Goal: Information Seeking & Learning: Learn about a topic

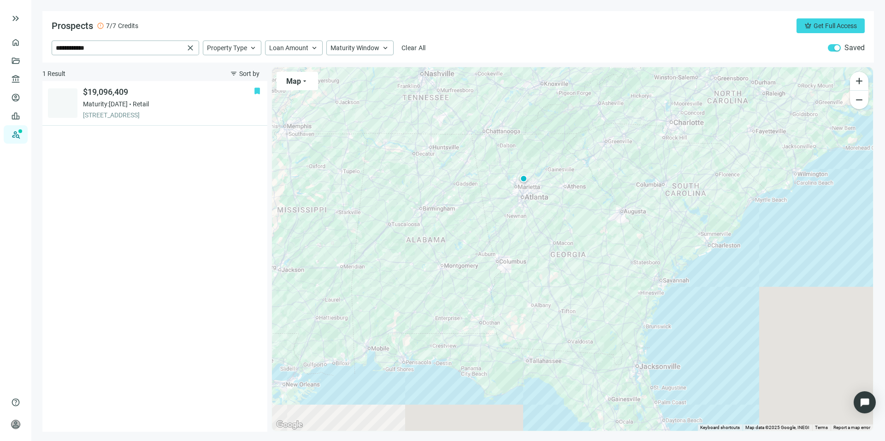
click at [23, 135] on link "Prospects New" at bounding box center [37, 134] width 29 height 18
click at [23, 133] on link "Prospects New" at bounding box center [37, 134] width 29 height 18
click at [23, 40] on link "Overview" at bounding box center [36, 42] width 27 height 7
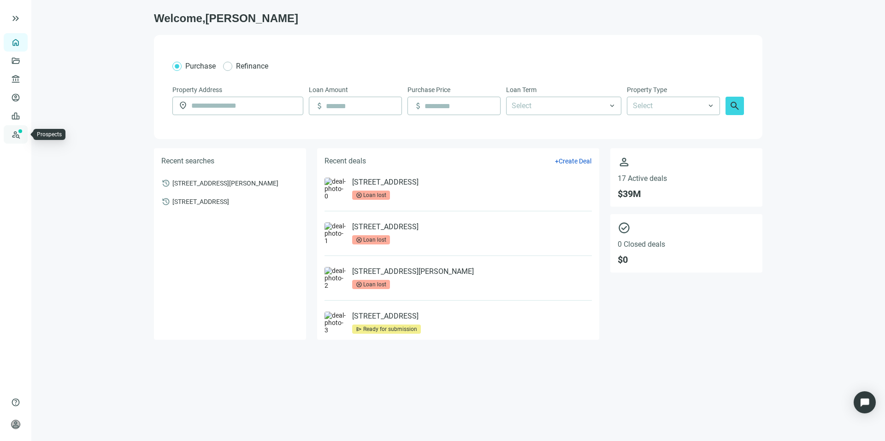
click at [23, 134] on link "Prospects New" at bounding box center [37, 134] width 29 height 18
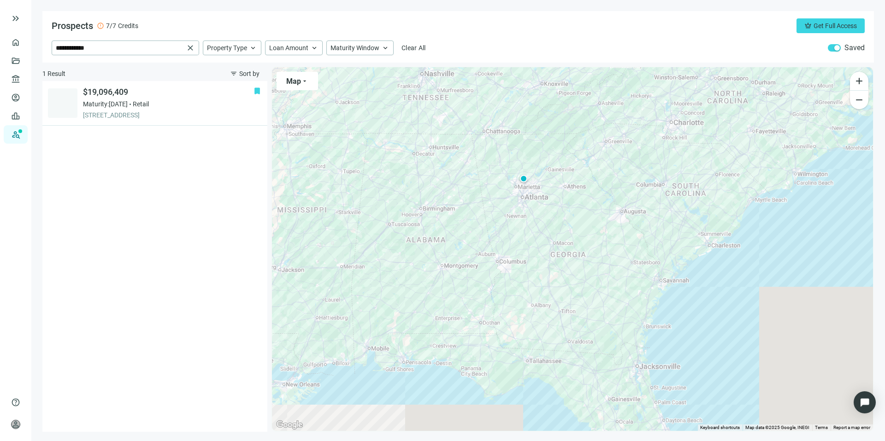
click at [830, 47] on span "button" at bounding box center [834, 47] width 13 height 7
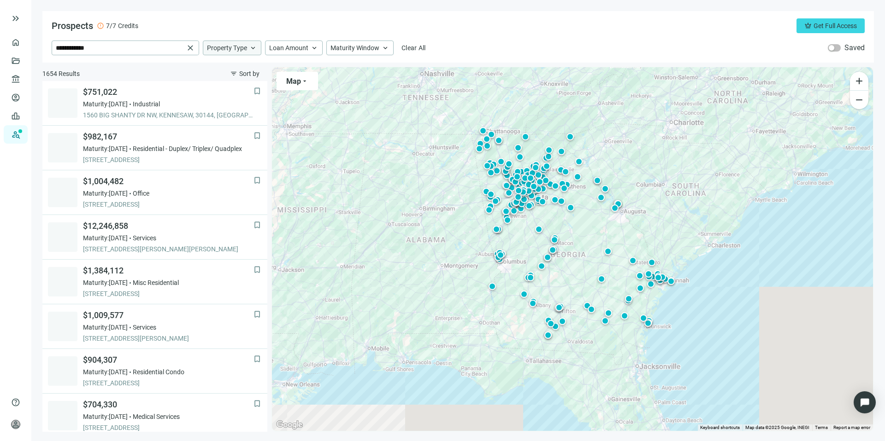
click at [223, 46] on span "Property Type" at bounding box center [227, 48] width 40 height 8
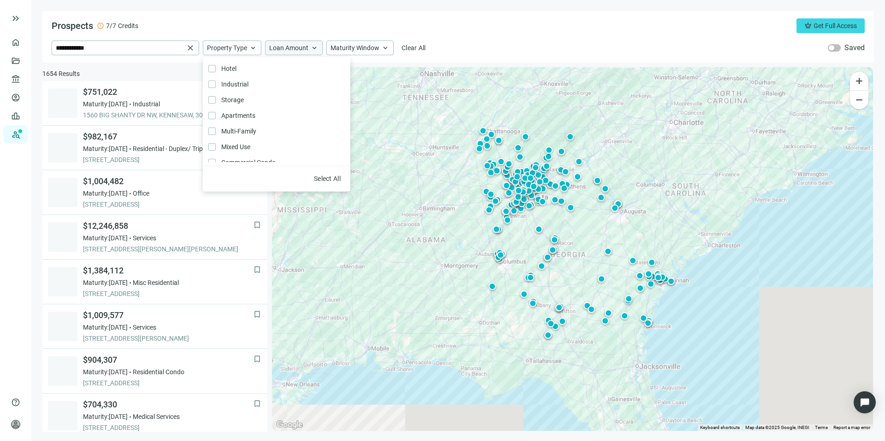
click at [279, 46] on span "Loan Amount" at bounding box center [288, 48] width 39 height 8
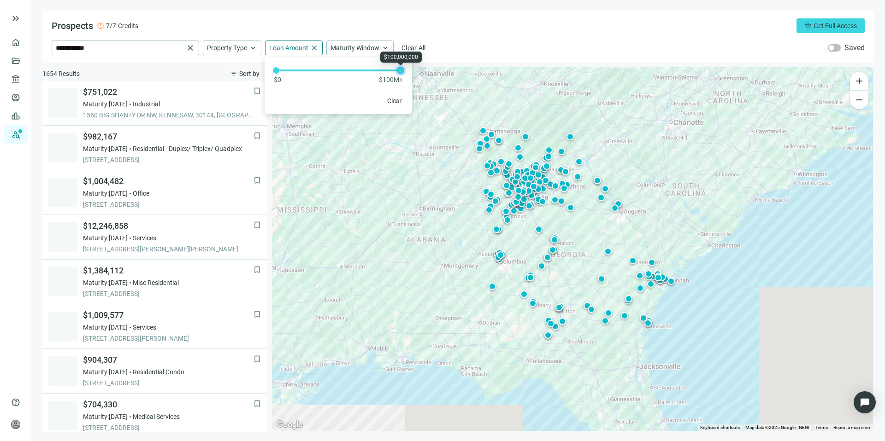
drag, startPoint x: 274, startPoint y: 71, endPoint x: 418, endPoint y: 74, distance: 144.7
click at [418, 74] on div "**********" at bounding box center [457, 221] width 831 height 421
click at [442, 52] on div "**********" at bounding box center [458, 48] width 813 height 15
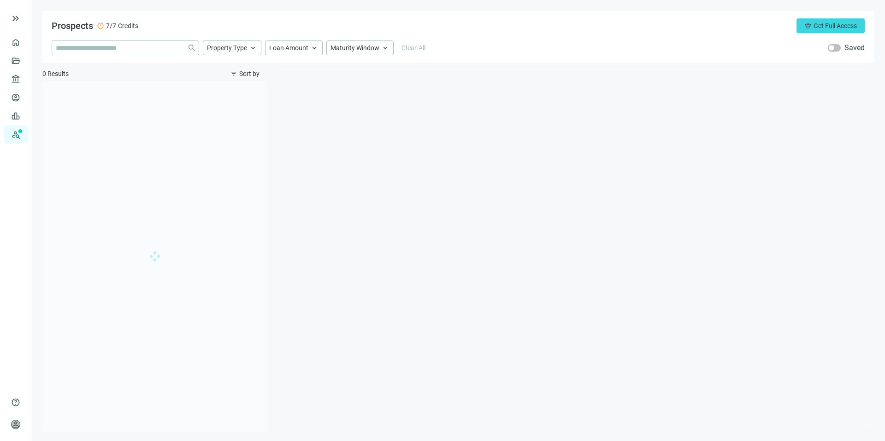
type input "**********"
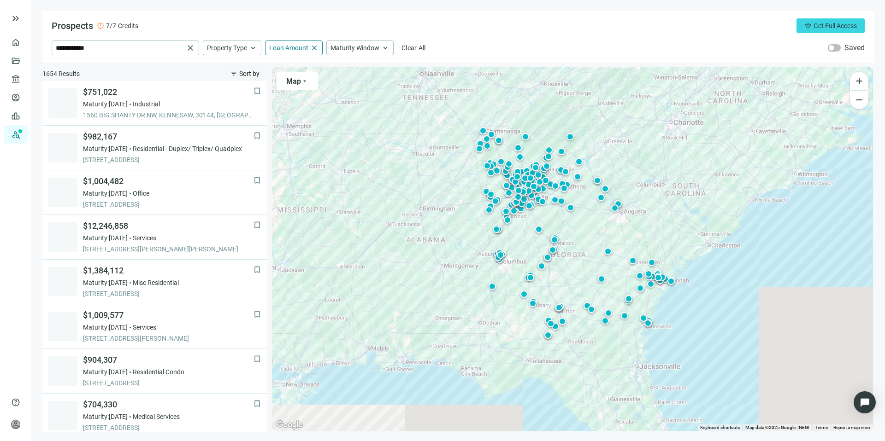
click at [245, 71] on span "Sort by" at bounding box center [249, 73] width 20 height 7
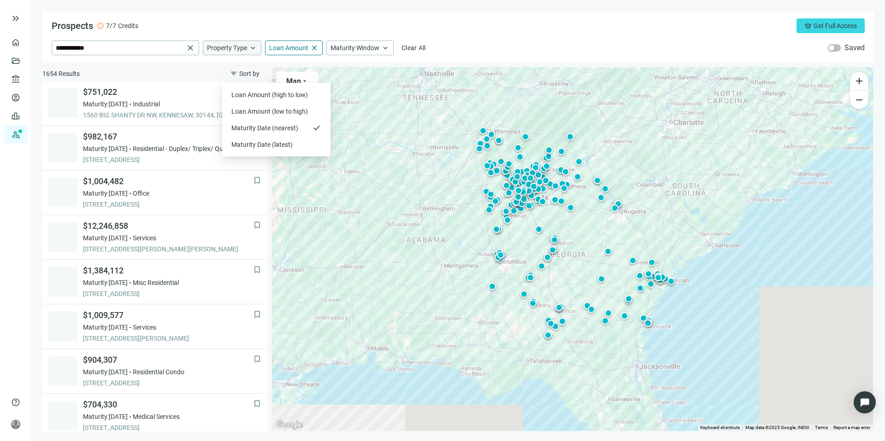
click at [229, 41] on div "Property Type keyboard_arrow_up" at bounding box center [232, 48] width 59 height 15
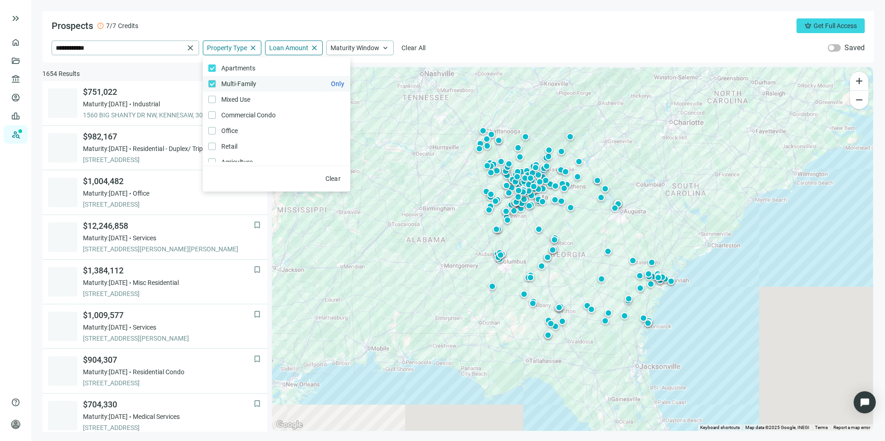
scroll to position [48, 0]
click at [212, 94] on label "Mixed Use Only" at bounding box center [276, 99] width 147 height 16
click at [471, 34] on div "**********" at bounding box center [457, 37] width 831 height 52
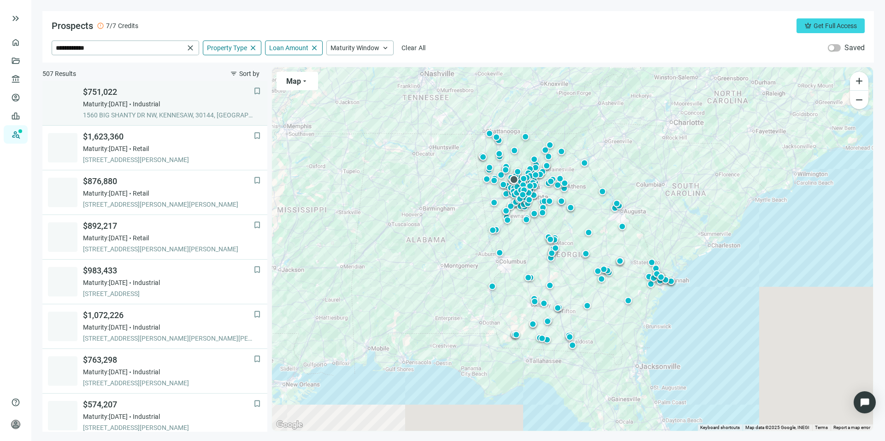
click at [127, 97] on span "$751,022" at bounding box center [168, 92] width 171 height 11
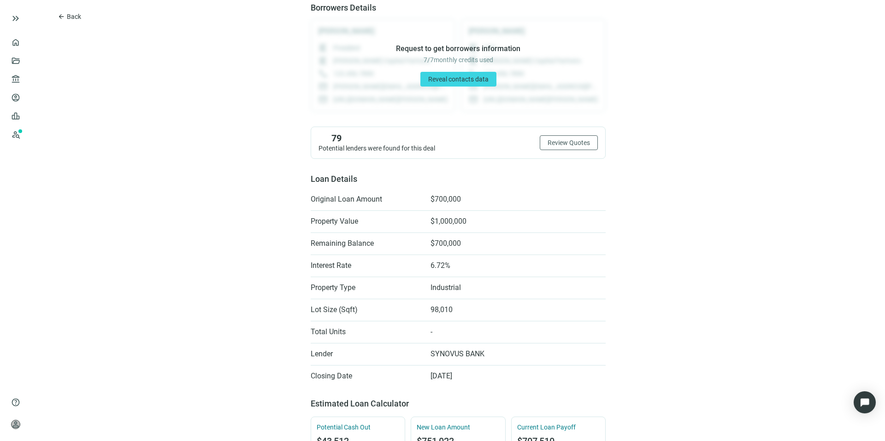
scroll to position [118, 0]
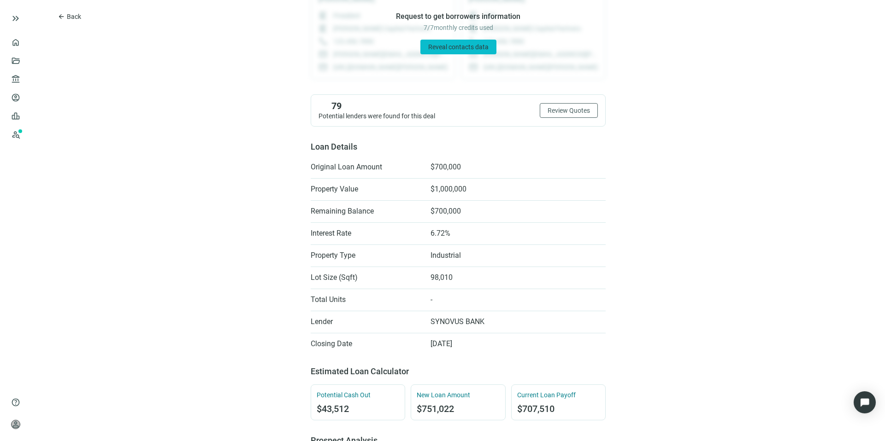
click at [475, 42] on button "Reveal contacts data" at bounding box center [458, 47] width 76 height 15
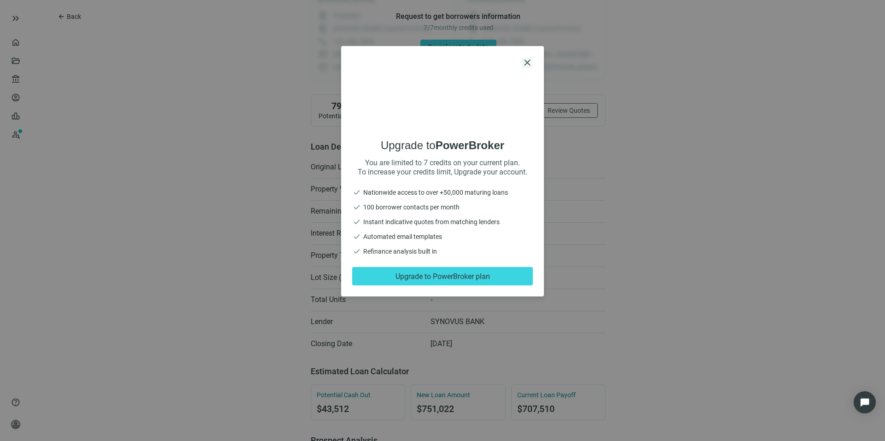
click at [526, 64] on span "close" at bounding box center [527, 62] width 11 height 11
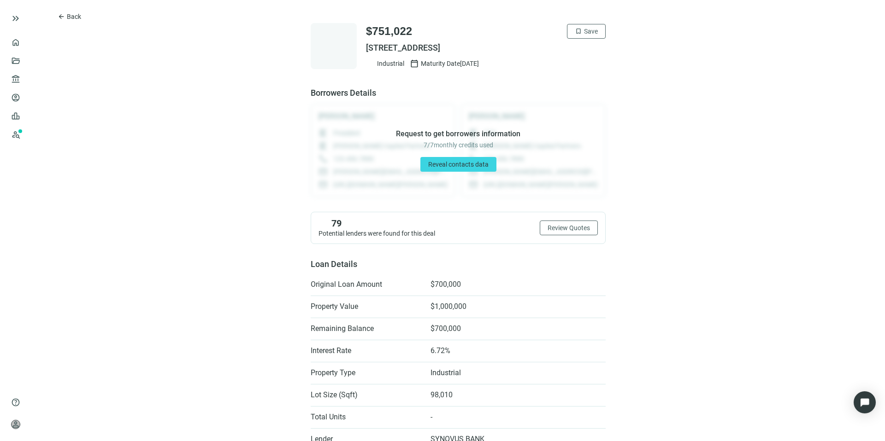
scroll to position [0, 0]
click at [75, 16] on span "Back" at bounding box center [74, 16] width 14 height 7
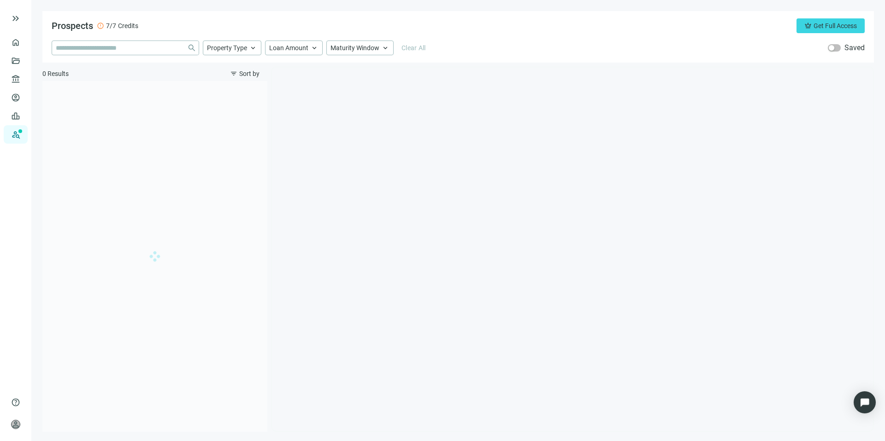
type input "**********"
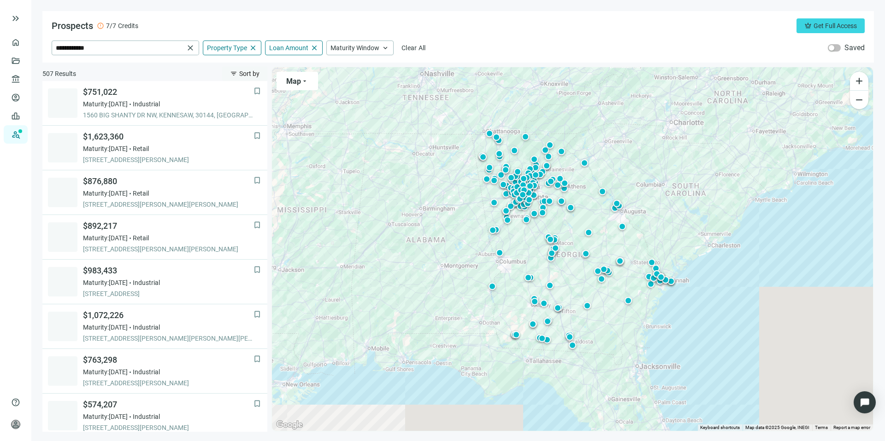
click at [248, 73] on span "Sort by" at bounding box center [249, 73] width 20 height 7
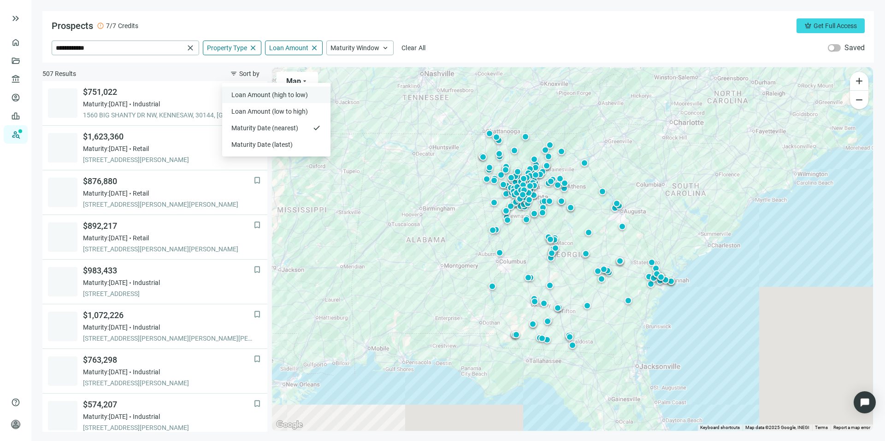
click at [257, 93] on span "Loan Amount (high to low)" at bounding box center [270, 94] width 78 height 9
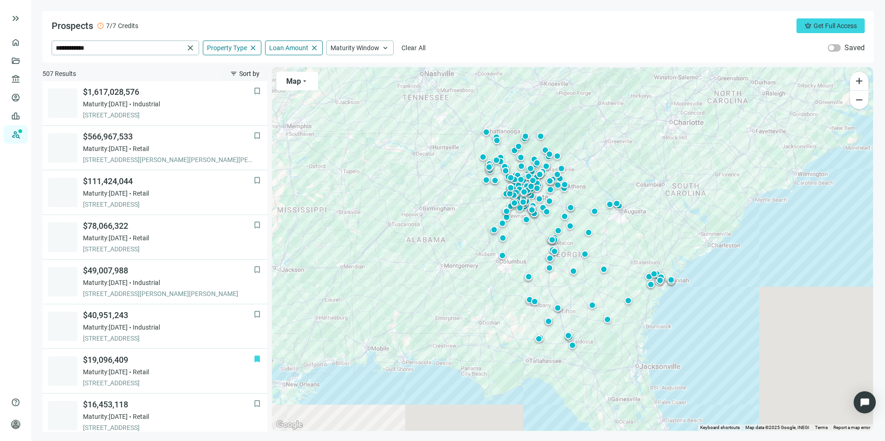
click at [243, 69] on button "filter_list Sort by" at bounding box center [244, 73] width 45 height 15
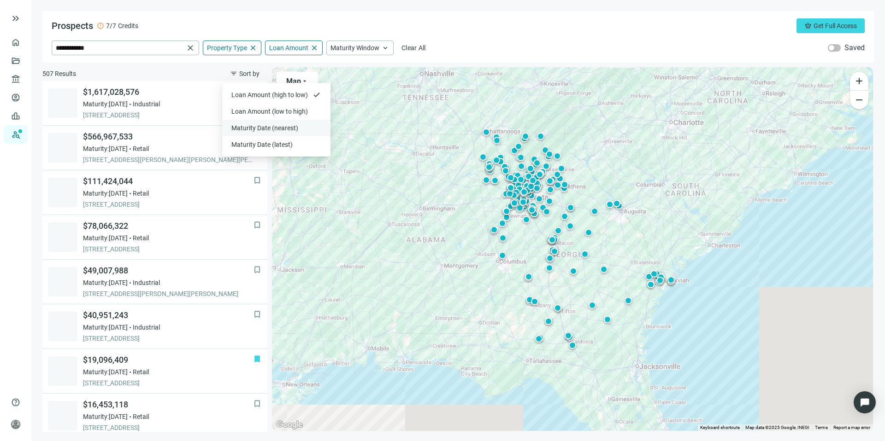
click at [242, 126] on span "Maturity Date (nearest)" at bounding box center [270, 128] width 78 height 9
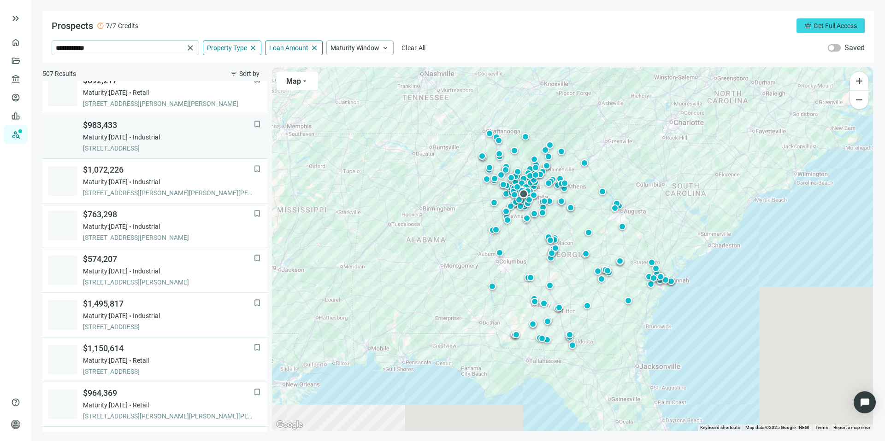
scroll to position [151, 0]
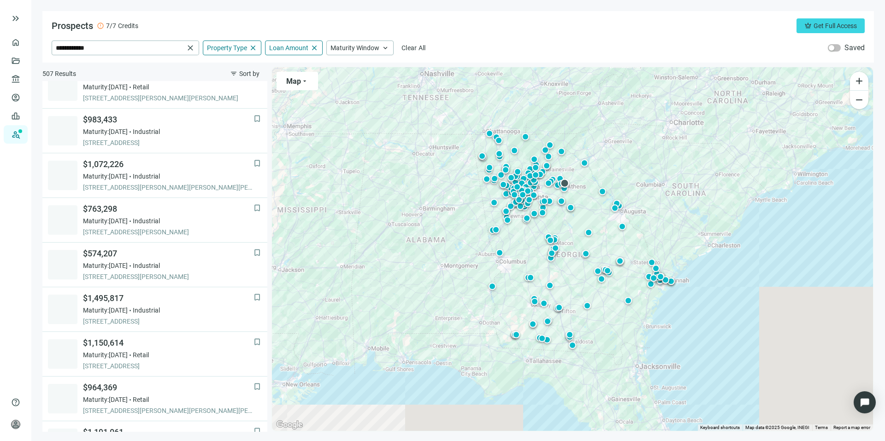
click at [565, 182] on div at bounding box center [564, 183] width 9 height 9
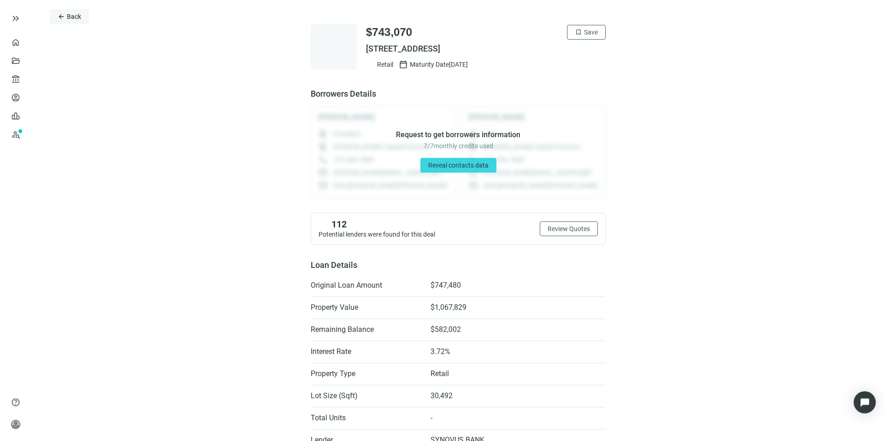
click at [74, 17] on span "Back" at bounding box center [74, 16] width 14 height 7
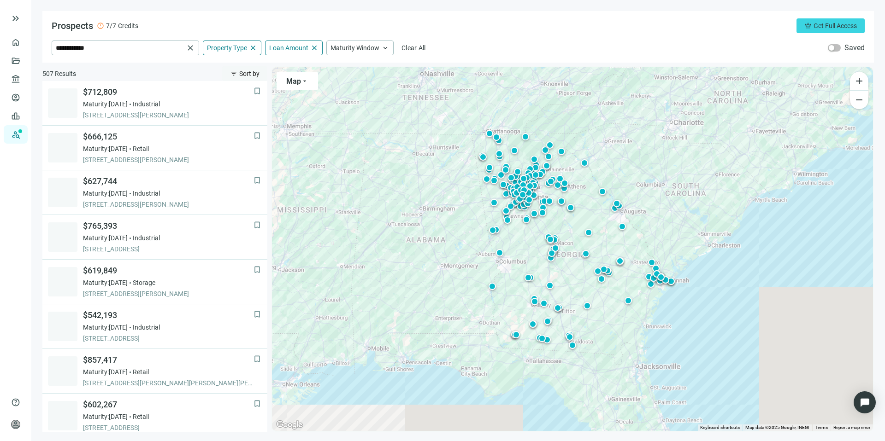
click at [245, 71] on span "Sort by" at bounding box center [249, 73] width 20 height 7
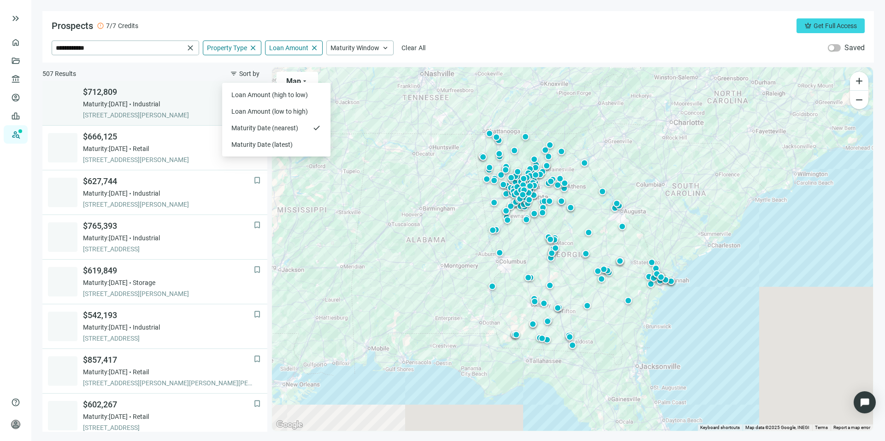
click at [189, 88] on span "$712,809" at bounding box center [168, 92] width 171 height 11
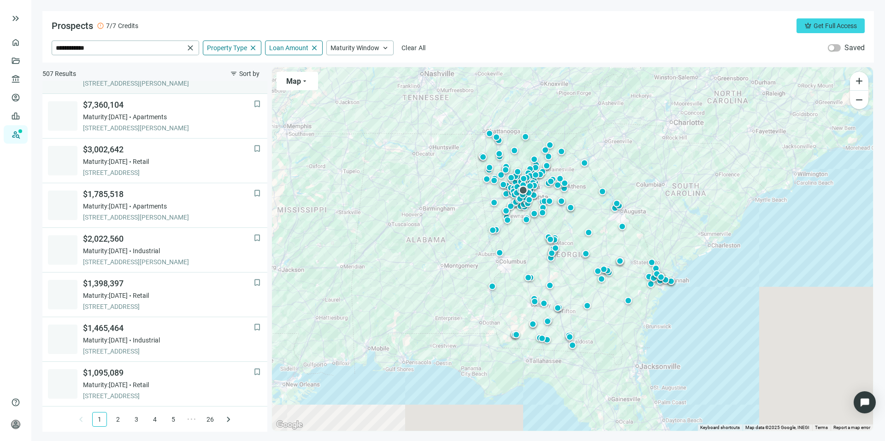
scroll to position [569, 0]
click at [112, 418] on link "2" at bounding box center [118, 419] width 14 height 14
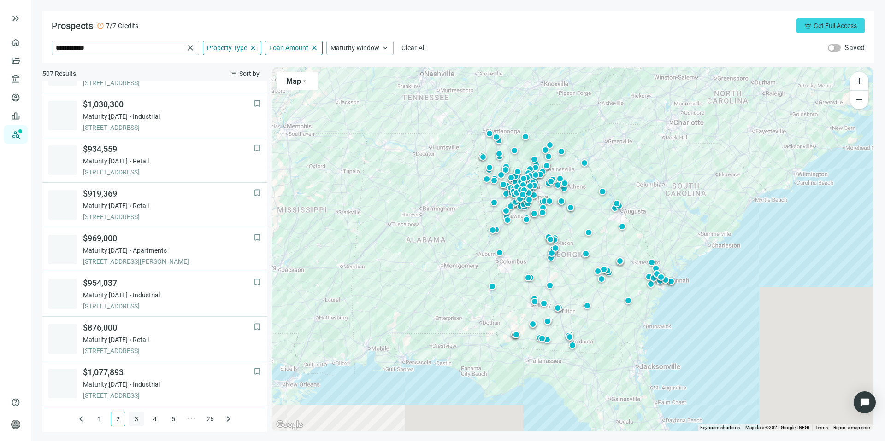
click at [130, 416] on link "3" at bounding box center [136, 419] width 14 height 14
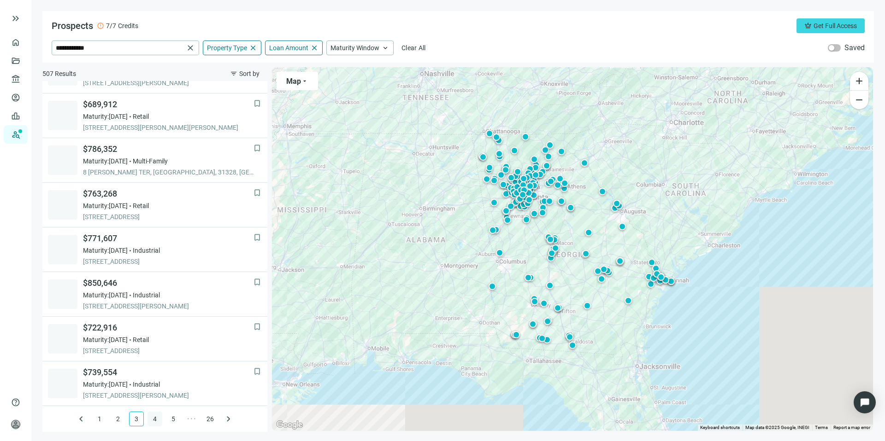
click at [151, 416] on link "4" at bounding box center [155, 419] width 14 height 14
click at [162, 415] on link "5" at bounding box center [164, 419] width 14 height 14
click at [169, 418] on link "6" at bounding box center [173, 419] width 14 height 14
